Goal: Task Accomplishment & Management: Complete application form

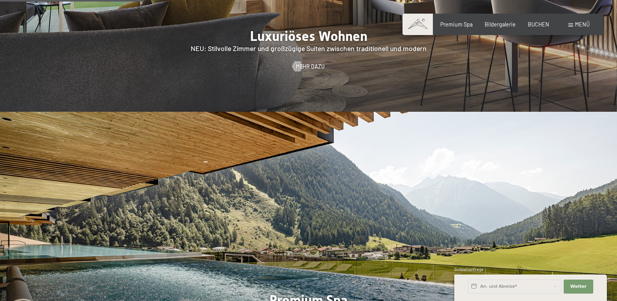
scroll to position [908, 0]
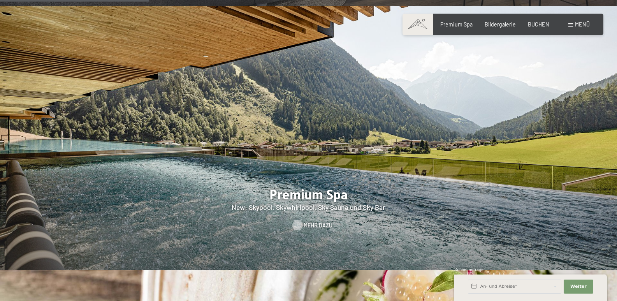
click at [301, 220] on div at bounding box center [298, 225] width 6 height 10
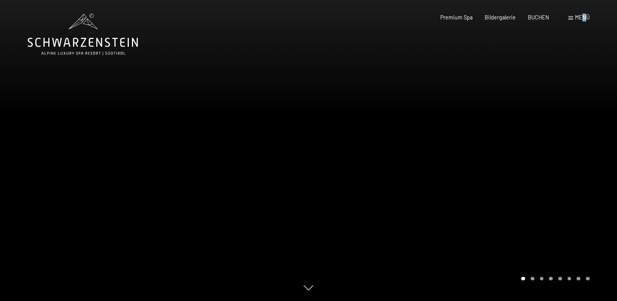
click at [584, 16] on span "Menü" at bounding box center [582, 17] width 15 height 7
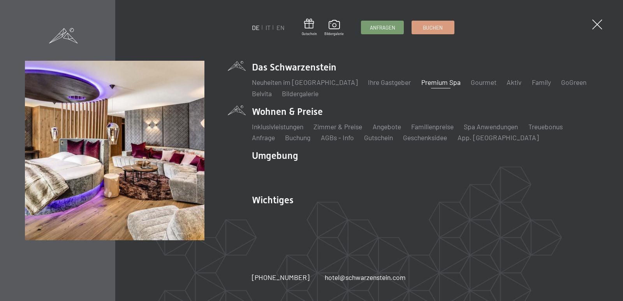
click at [300, 113] on li "Wohnen & Preise Inklusivleistungen Zimmer & Preise Liste Angebote Liste Familie…" at bounding box center [425, 123] width 346 height 37
click at [334, 125] on link "Zimmer & Preise" at bounding box center [337, 126] width 49 height 9
click at [335, 127] on link "Zimmer & Preise" at bounding box center [337, 126] width 49 height 9
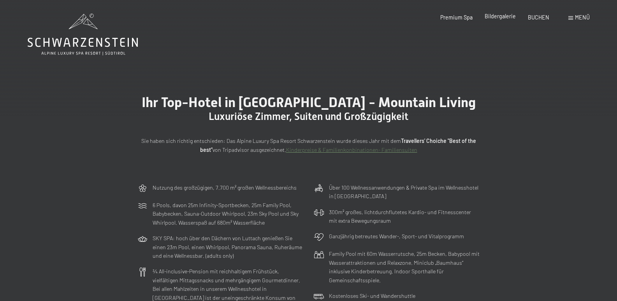
click at [508, 17] on span "Bildergalerie" at bounding box center [500, 16] width 31 height 7
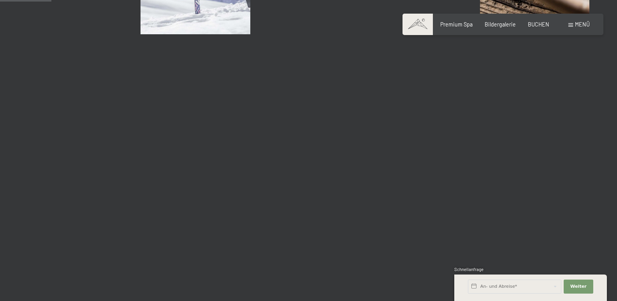
scroll to position [753, 0]
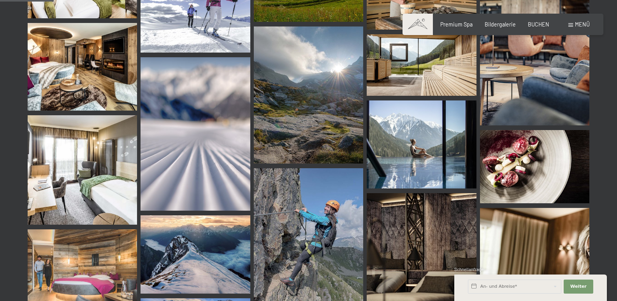
click at [529, 167] on img at bounding box center [534, 166] width 109 height 73
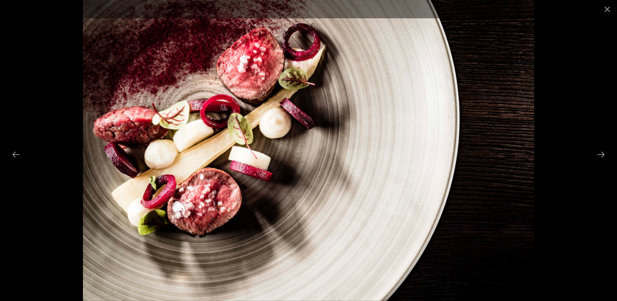
scroll to position [493, 0]
click at [608, 7] on button "Close gallery" at bounding box center [607, 9] width 19 height 18
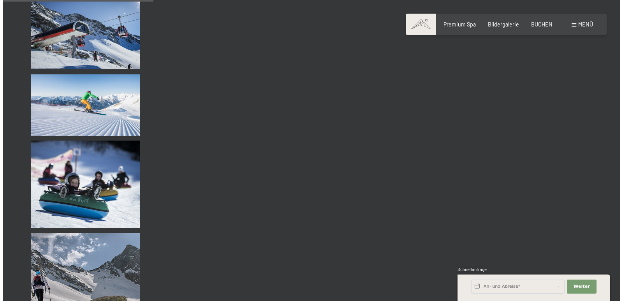
scroll to position [2154, 0]
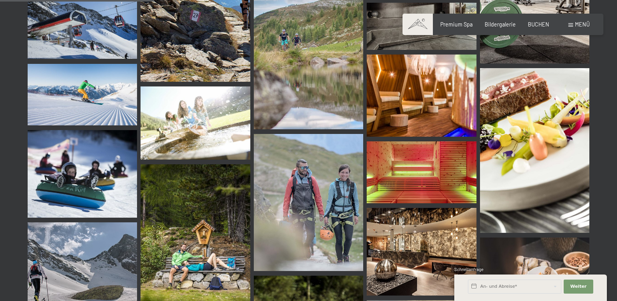
click at [543, 107] on img at bounding box center [534, 150] width 109 height 164
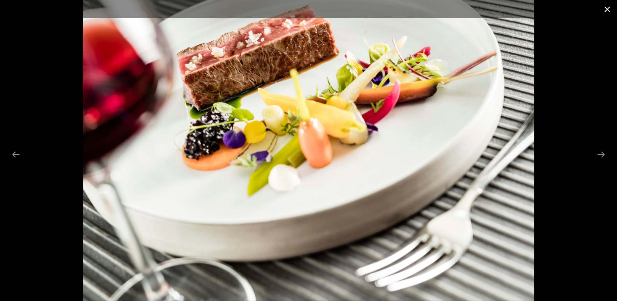
click at [606, 11] on button "Close gallery" at bounding box center [607, 9] width 19 height 18
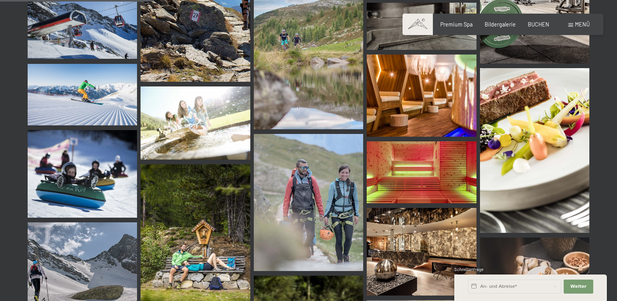
click at [586, 24] on span "Menü" at bounding box center [582, 24] width 15 height 7
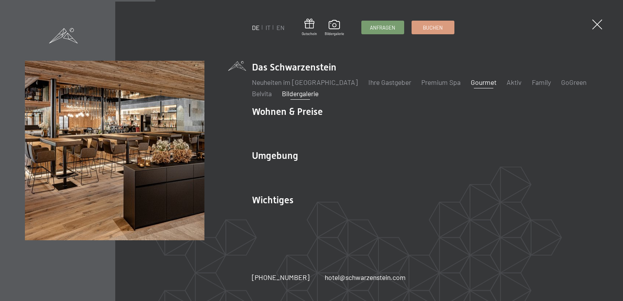
click at [471, 80] on link "Gourmet" at bounding box center [484, 82] width 26 height 9
click at [471, 83] on link "Gourmet" at bounding box center [484, 82] width 26 height 9
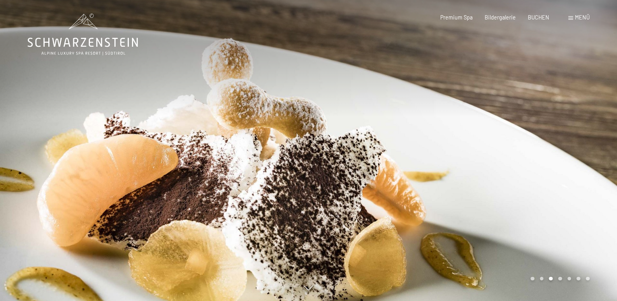
click at [581, 14] on div "Buchen Anfragen Premium Spa Bildergalerie BUCHEN Menü DE IT EN Gutschein Bilder…" at bounding box center [502, 18] width 173 height 8
click at [581, 21] on span "Menü" at bounding box center [582, 17] width 15 height 7
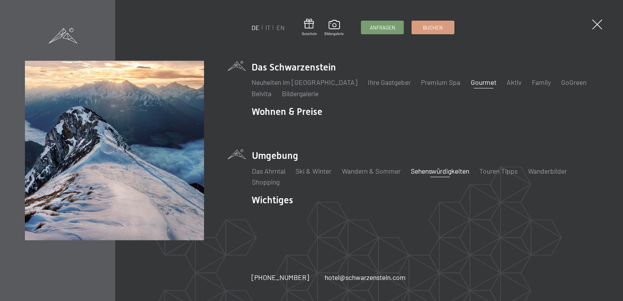
click at [452, 171] on link "Sehenswürdigkeiten" at bounding box center [440, 171] width 58 height 9
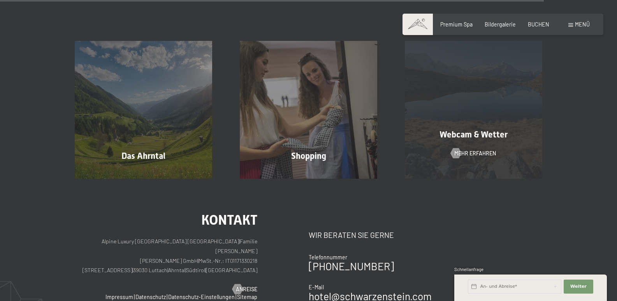
scroll to position [1635, 0]
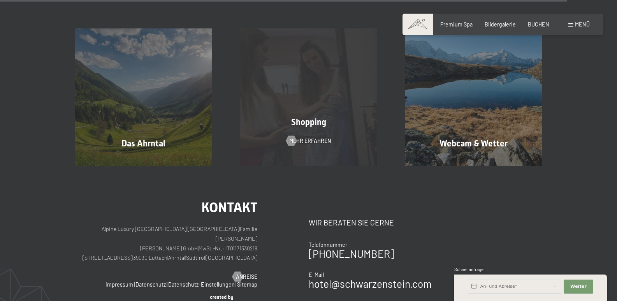
click at [348, 138] on div "Shopping Mehr erfahren" at bounding box center [308, 96] width 165 height 137
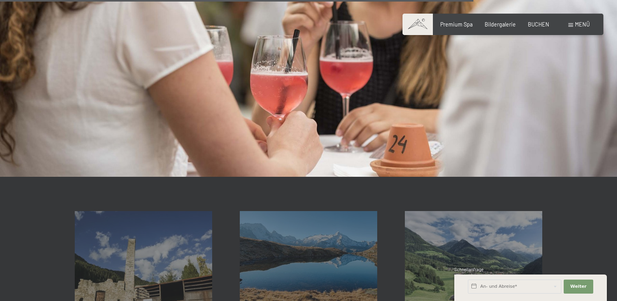
scroll to position [1168, 0]
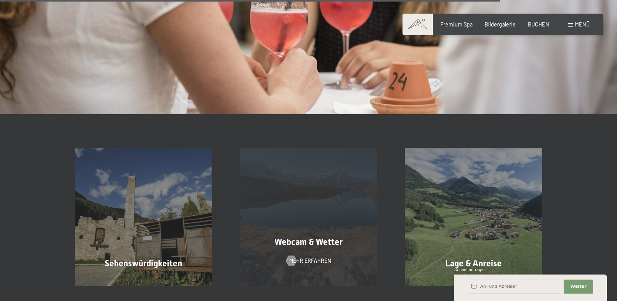
click at [334, 185] on div "Webcam & Wetter Mehr erfahren" at bounding box center [308, 216] width 165 height 137
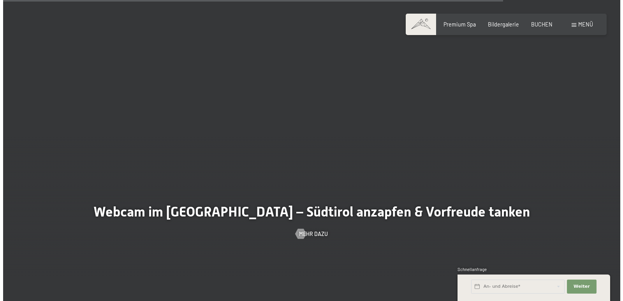
scroll to position [1998, 0]
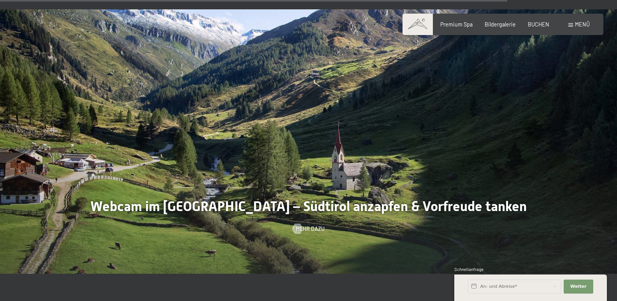
click at [587, 21] on div "Buchen Anfragen Premium Spa Bildergalerie BUCHEN Menü DE IT EN Gutschein Bilder…" at bounding box center [502, 25] width 173 height 8
click at [586, 22] on span "Menü" at bounding box center [582, 24] width 15 height 7
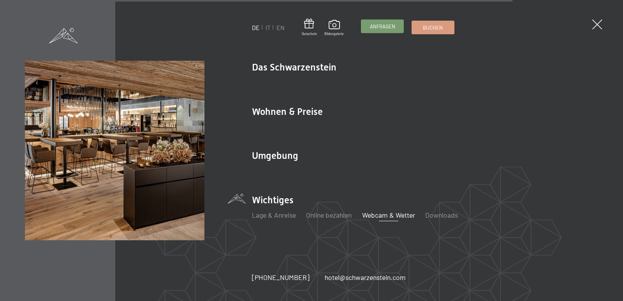
click at [392, 23] on span "Anfragen" at bounding box center [382, 26] width 25 height 7
click at [391, 26] on span "Anfragen" at bounding box center [382, 26] width 25 height 7
click at [382, 25] on span "Anfragen" at bounding box center [382, 26] width 25 height 7
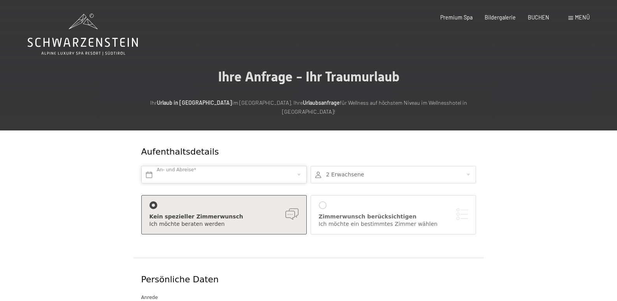
click at [146, 166] on input "text" at bounding box center [223, 175] width 165 height 18
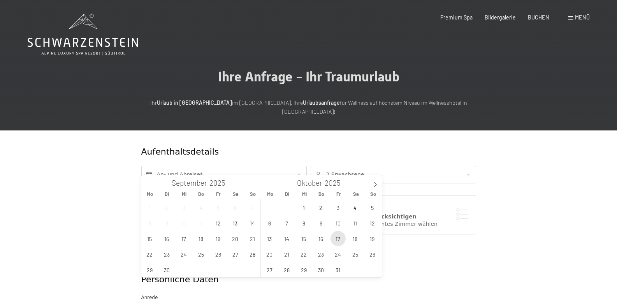
click at [341, 239] on span "17" at bounding box center [338, 238] width 15 height 15
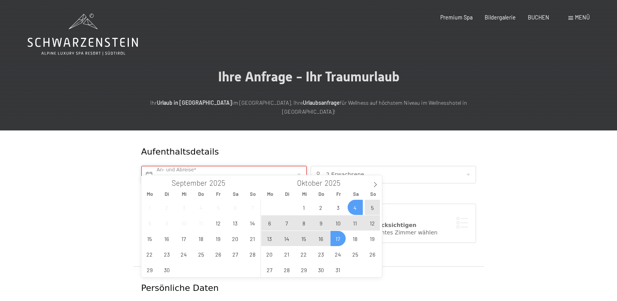
click at [204, 166] on input "Fr. 17.10.2025" at bounding box center [223, 175] width 165 height 18
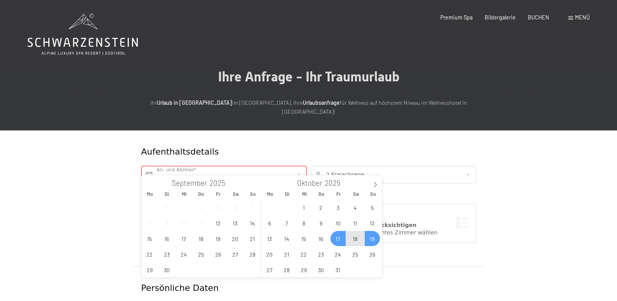
click at [373, 240] on span "19" at bounding box center [372, 238] width 15 height 15
type input "Fr. 17.10.2025 - So. 19.10.2025"
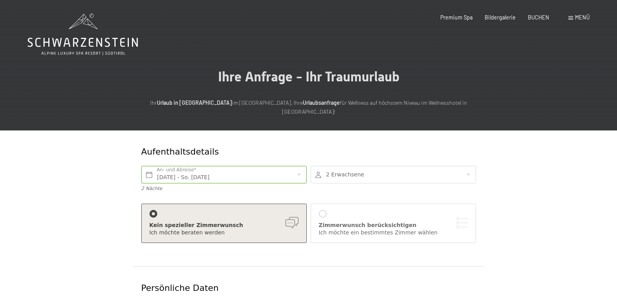
click at [378, 168] on div at bounding box center [393, 175] width 165 height 18
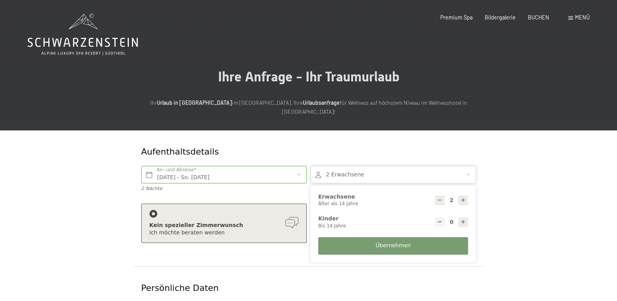
click at [463, 197] on icon at bounding box center [463, 199] width 5 height 5
type input "4"
click at [254, 278] on div "Persönliche Daten" at bounding box center [308, 288] width 339 height 20
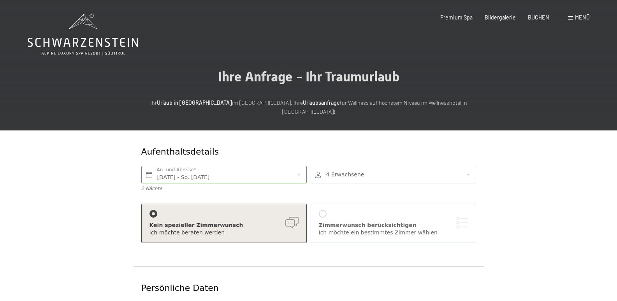
click at [215, 200] on div "Kein spezieller Zimmerwunsch Ich möchte beraten werden Zimmerwunsch berücksicht…" at bounding box center [308, 225] width 339 height 51
click at [323, 210] on div at bounding box center [323, 214] width 8 height 8
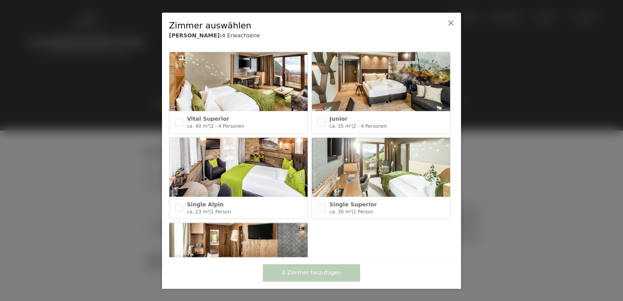
scroll to position [338, 0]
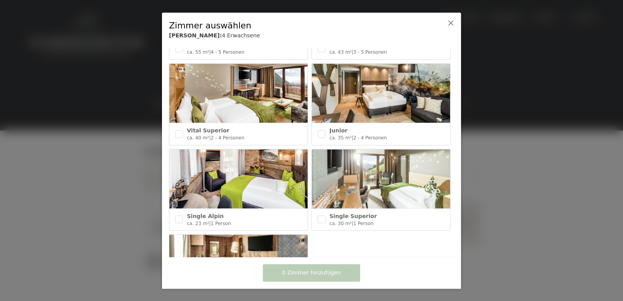
click at [416, 110] on img at bounding box center [381, 93] width 138 height 59
checkbox input "true"
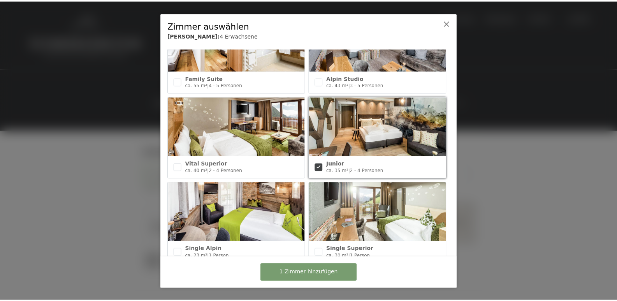
scroll to position [311, 0]
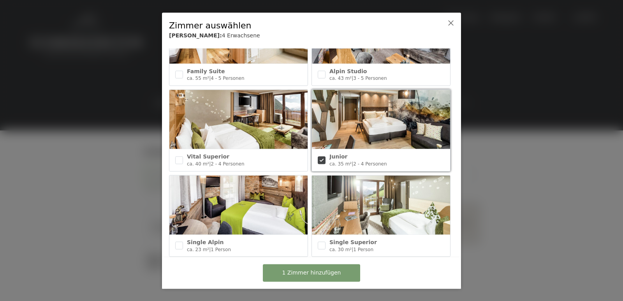
click at [289, 142] on img at bounding box center [238, 119] width 138 height 59
checkbox input "true"
click at [452, 23] on icon at bounding box center [451, 22] width 6 height 6
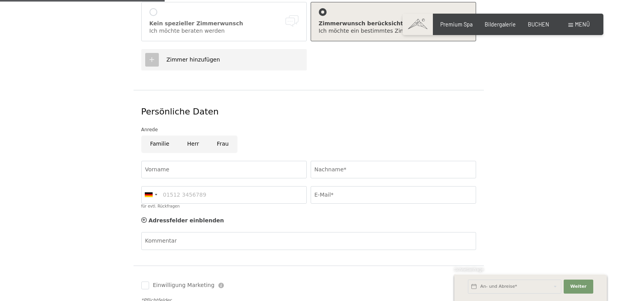
scroll to position [208, 0]
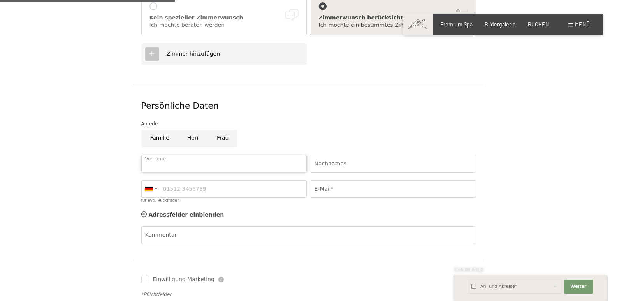
click at [176, 155] on input "Vorname" at bounding box center [223, 164] width 165 height 18
type input "Ingrid"
type input "Auer"
type input "06644248250"
type input "info@appartement-auer.at"
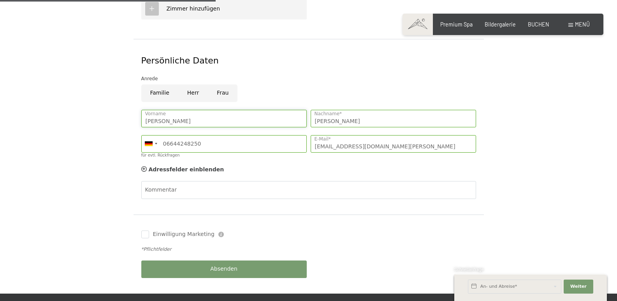
scroll to position [260, 0]
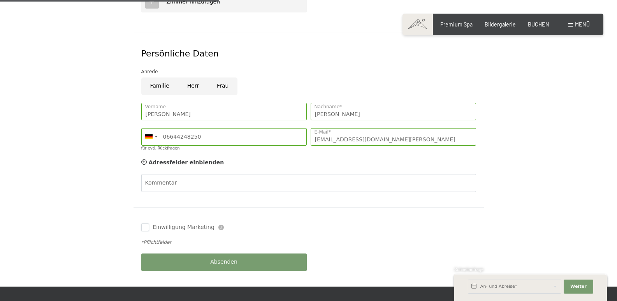
click at [144, 223] on input "Einwilligung Marketing" at bounding box center [145, 227] width 8 height 8
checkbox input "true"
click at [234, 258] on span "Absenden" at bounding box center [223, 262] width 27 height 8
